Goal: Entertainment & Leisure: Browse casually

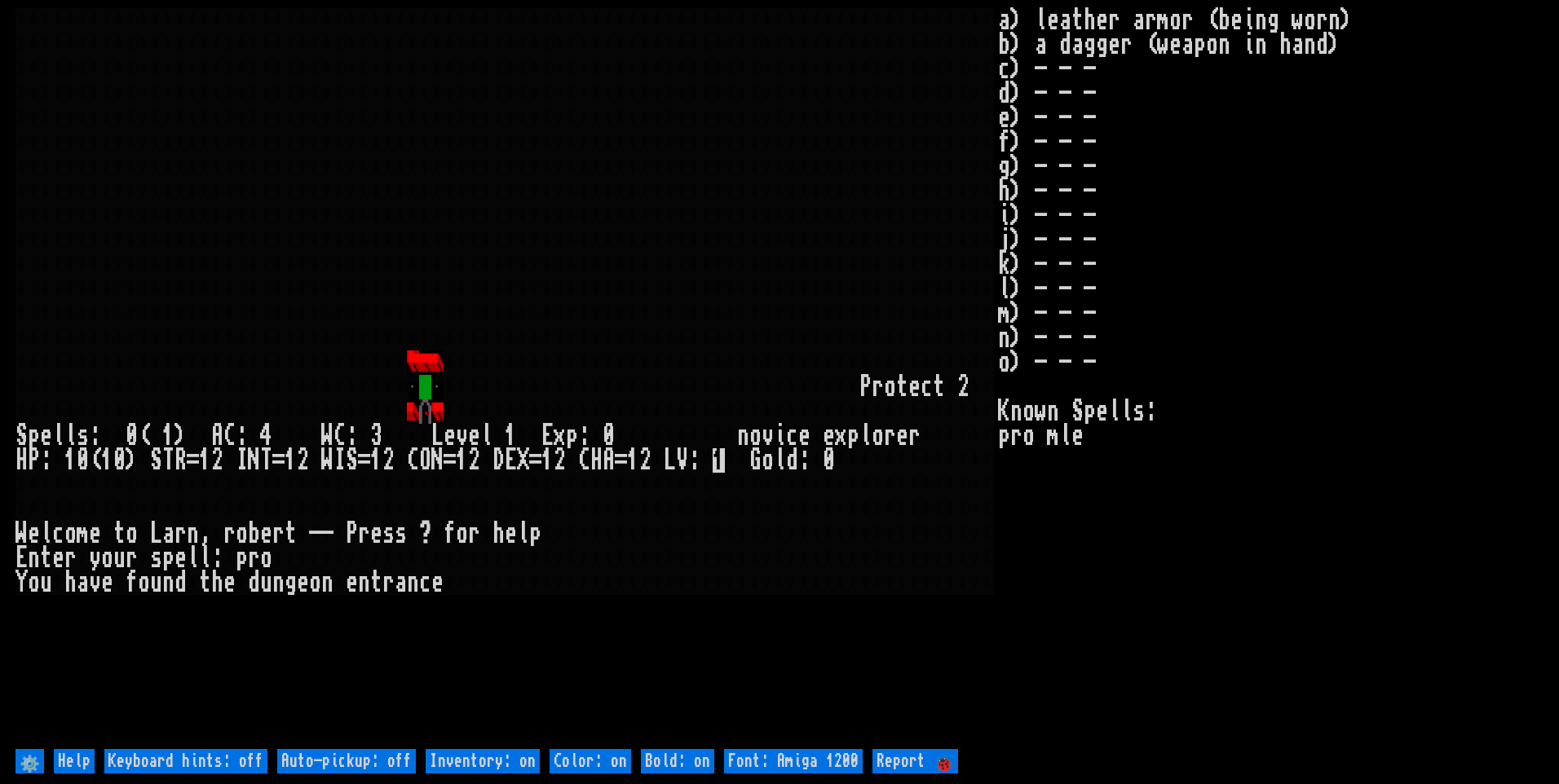
click at [382, 756] on off "Auto-pickup: off" at bounding box center [346, 761] width 139 height 25
type off "Auto-pickup: on"
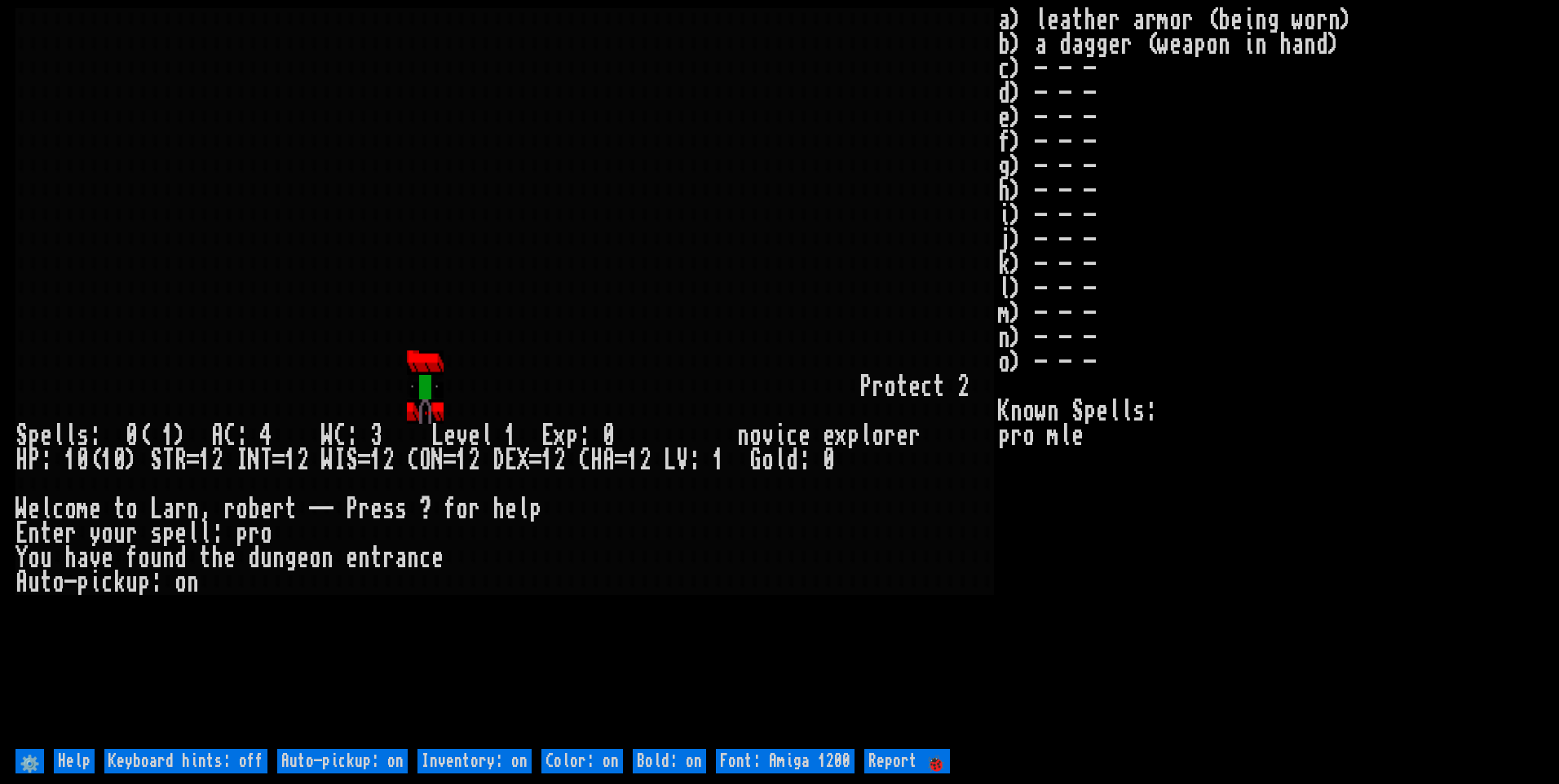
click at [465, 765] on on "Inventory: on" at bounding box center [474, 761] width 114 height 25
type on "Inventory: off"
